Goal: Find specific page/section: Find specific page/section

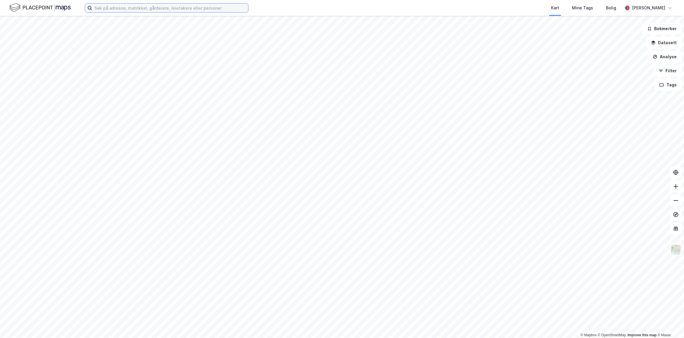
click at [149, 9] on input at bounding box center [170, 8] width 156 height 9
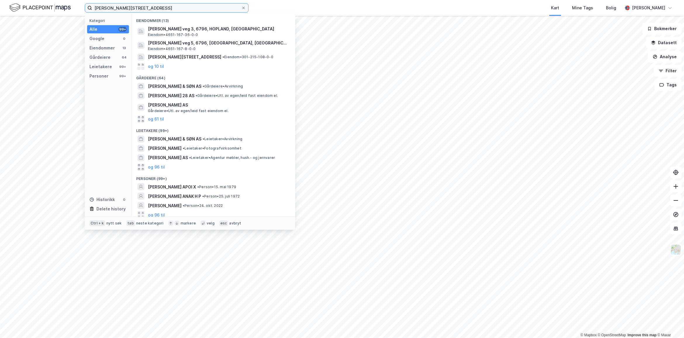
type input "[PERSON_NAME][STREET_ADDRESS]"
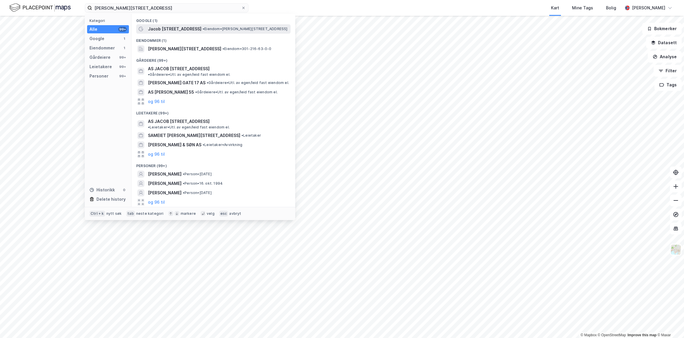
click at [203, 28] on span "• Eiendom • Jacob Aalls gate 55, 0364 Oslo" at bounding box center [245, 29] width 85 height 5
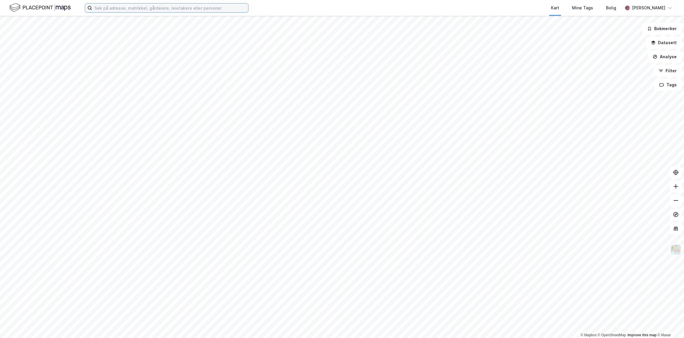
click at [147, 8] on input at bounding box center [170, 8] width 156 height 9
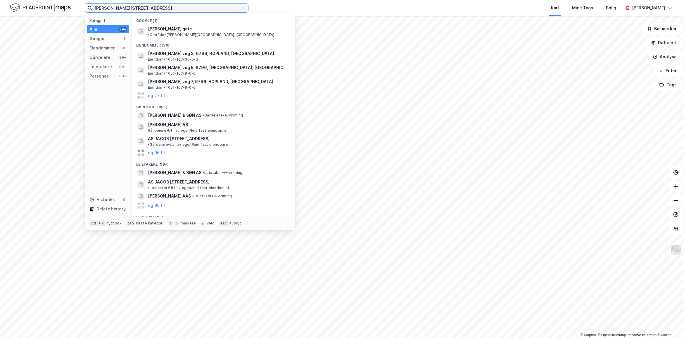
type input "[PERSON_NAME][STREET_ADDRESS]"
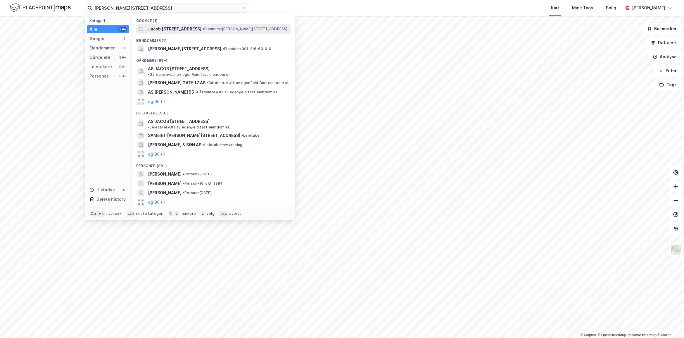
click at [163, 30] on span "Jacob [STREET_ADDRESS]" at bounding box center [174, 28] width 53 height 7
